Goal: Contribute content: Add original content to the website for others to see

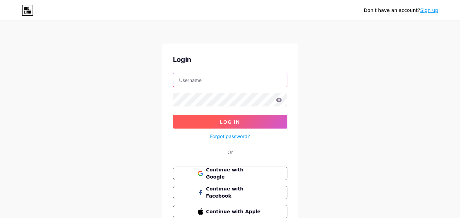
type input "[EMAIL_ADDRESS][DOMAIN_NAME]"
click at [226, 123] on span "Log In" at bounding box center [230, 122] width 20 height 6
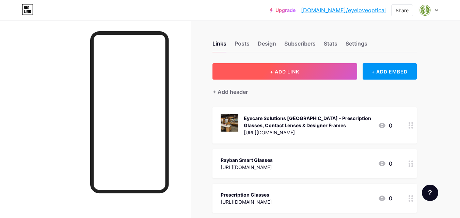
click at [279, 74] on span "+ ADD LINK" at bounding box center [284, 72] width 29 height 6
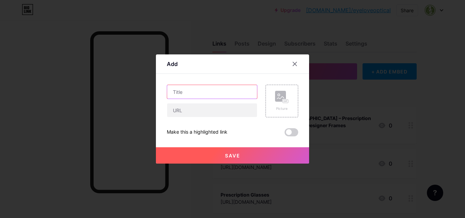
click at [177, 92] on input "text" at bounding box center [212, 92] width 90 height 14
click at [189, 94] on input "text" at bounding box center [212, 92] width 90 height 14
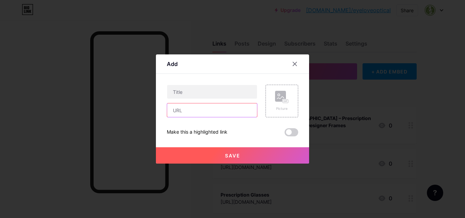
drag, startPoint x: 184, startPoint y: 108, endPoint x: 184, endPoint y: 104, distance: 4.1
click at [184, 108] on input "text" at bounding box center [212, 111] width 90 height 14
paste input "[URL][DOMAIN_NAME]"
type input "[URL][DOMAIN_NAME]"
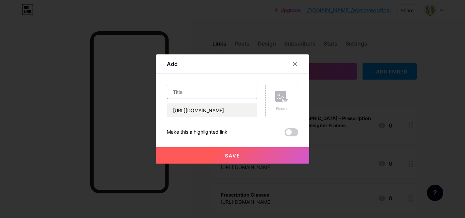
click at [184, 94] on input "text" at bounding box center [212, 92] width 90 height 14
paste input "Cheap Prescription Glasses in [GEOGRAPHIC_DATA] | Eye Love Optical"
type input "Cheap Prescription Glasses in [GEOGRAPHIC_DATA] | Eye Love Optical"
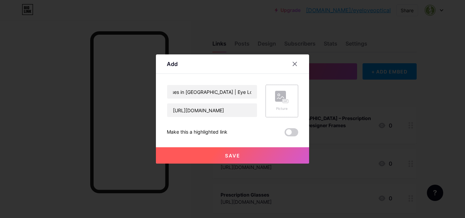
click at [277, 99] on rect at bounding box center [280, 96] width 11 height 11
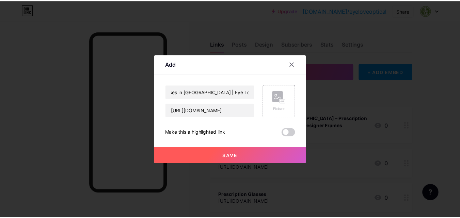
scroll to position [0, 0]
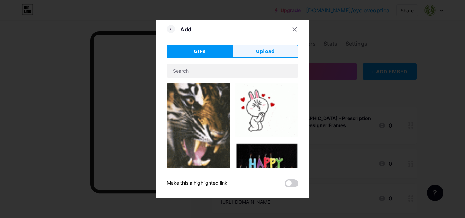
click at [256, 52] on button "Upload" at bounding box center [266, 52] width 66 height 14
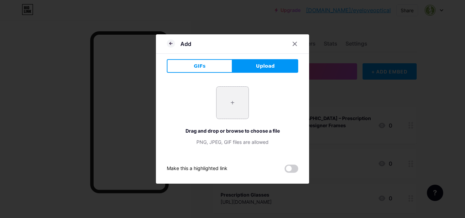
click at [230, 107] on input "file" at bounding box center [233, 103] width 32 height 32
type input "C:\fakepath\Cheap Prescription Glasses in [GEOGRAPHIC_DATA]jfif"
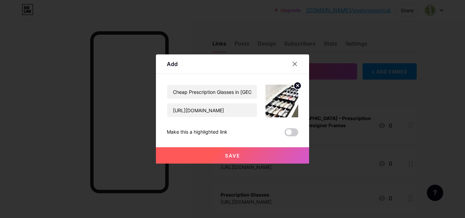
click at [233, 156] on span "Save" at bounding box center [232, 156] width 15 height 6
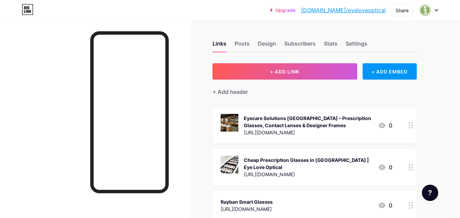
click at [357, 10] on link "[DOMAIN_NAME]/eyeloveoptical" at bounding box center [343, 10] width 85 height 8
